Goal: Task Accomplishment & Management: Use online tool/utility

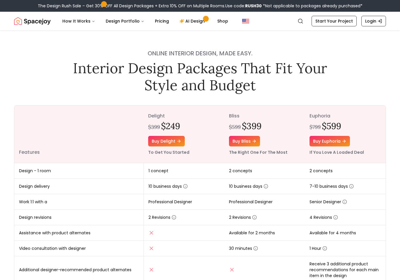
click at [137, 21] on button "Design Portfolio" at bounding box center [125, 21] width 48 height 12
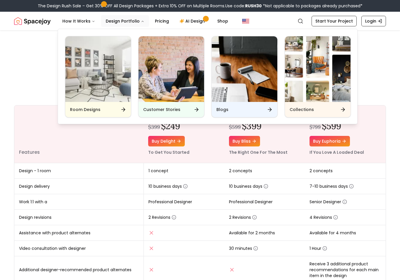
click at [115, 109] on div "Room Designs" at bounding box center [98, 109] width 66 height 15
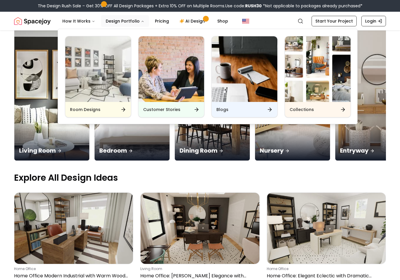
scroll to position [60, 0]
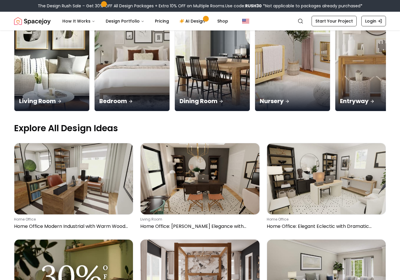
scroll to position [0, 0]
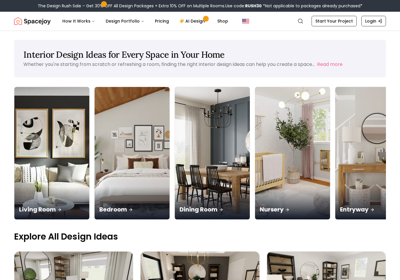
click at [192, 18] on link "AI Design" at bounding box center [193, 21] width 37 height 12
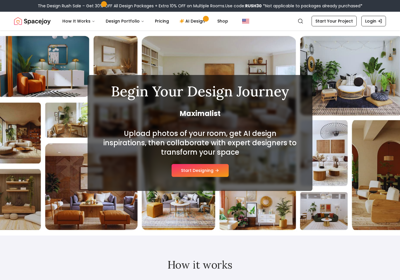
click at [195, 176] on button "Start Designing" at bounding box center [200, 170] width 57 height 13
